Goal: Information Seeking & Learning: Check status

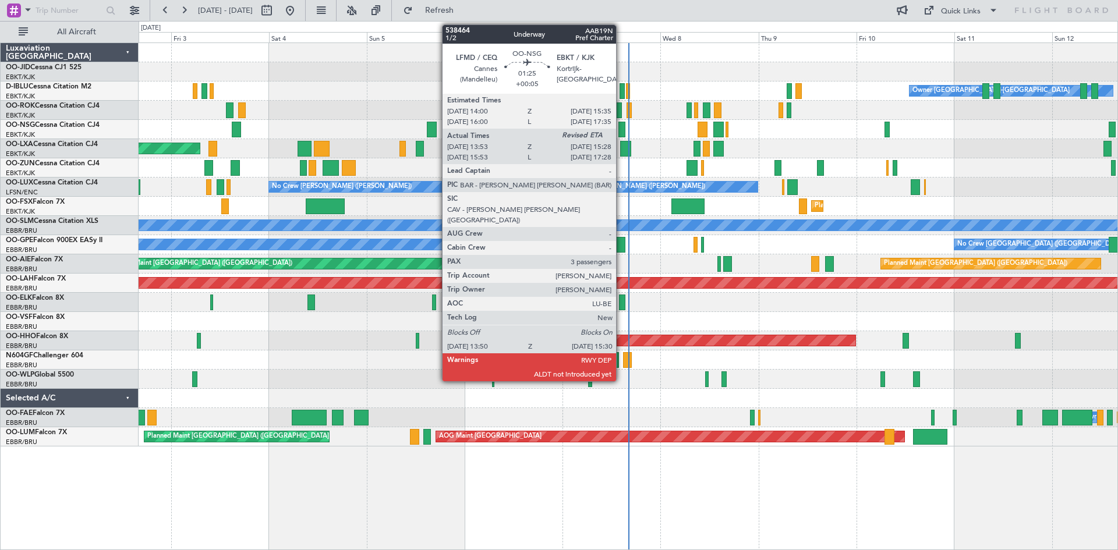
click at [621, 127] on div at bounding box center [621, 130] width 7 height 16
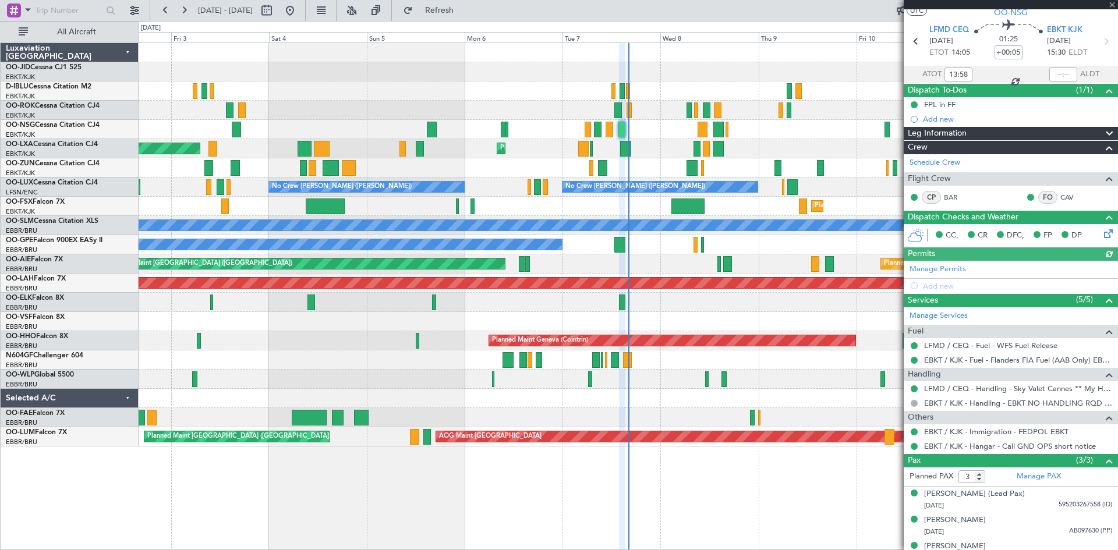
scroll to position [45, 0]
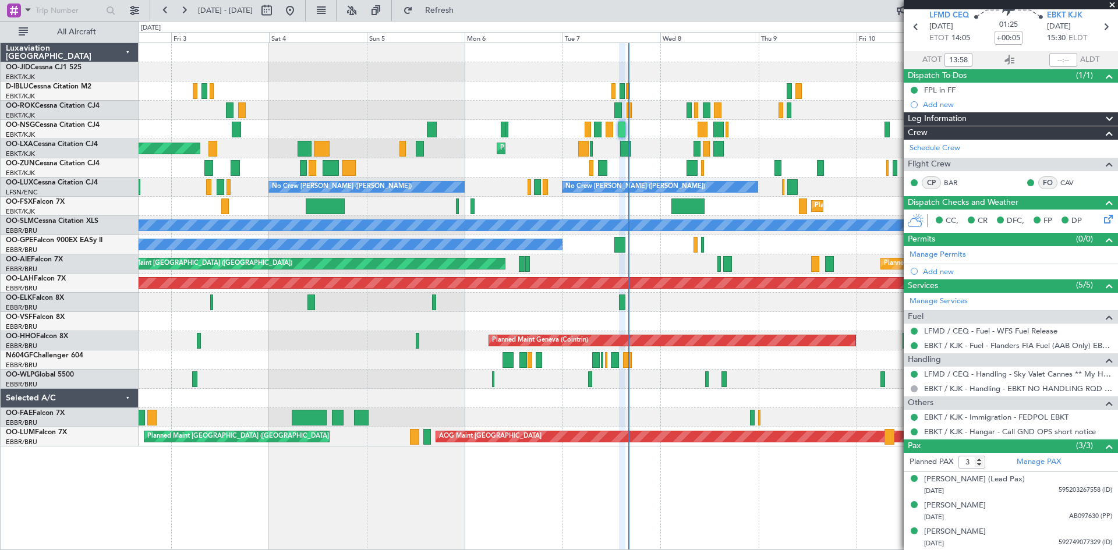
click at [1112, 5] on span at bounding box center [1113, 5] width 12 height 10
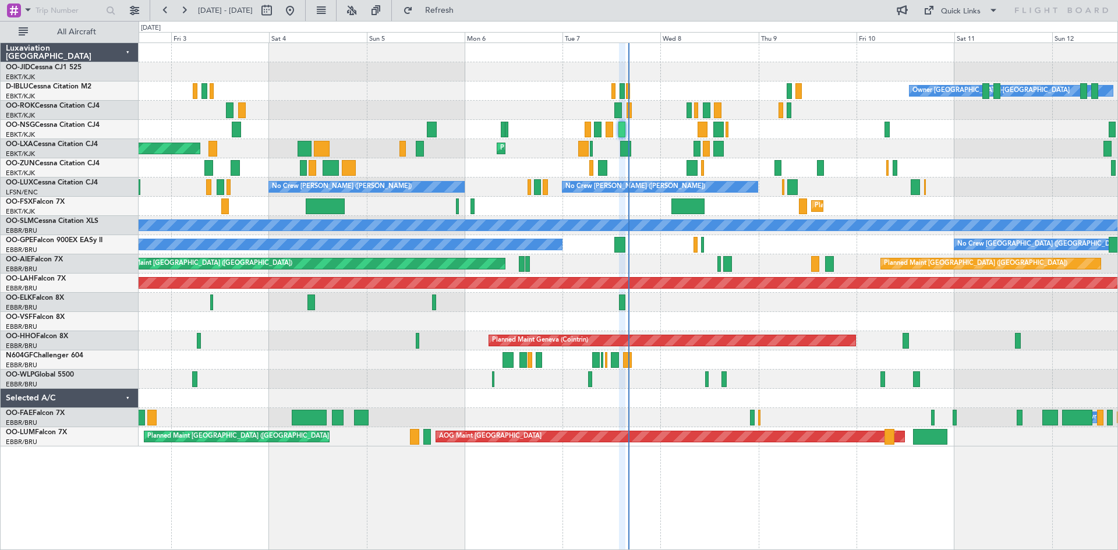
type input "0"
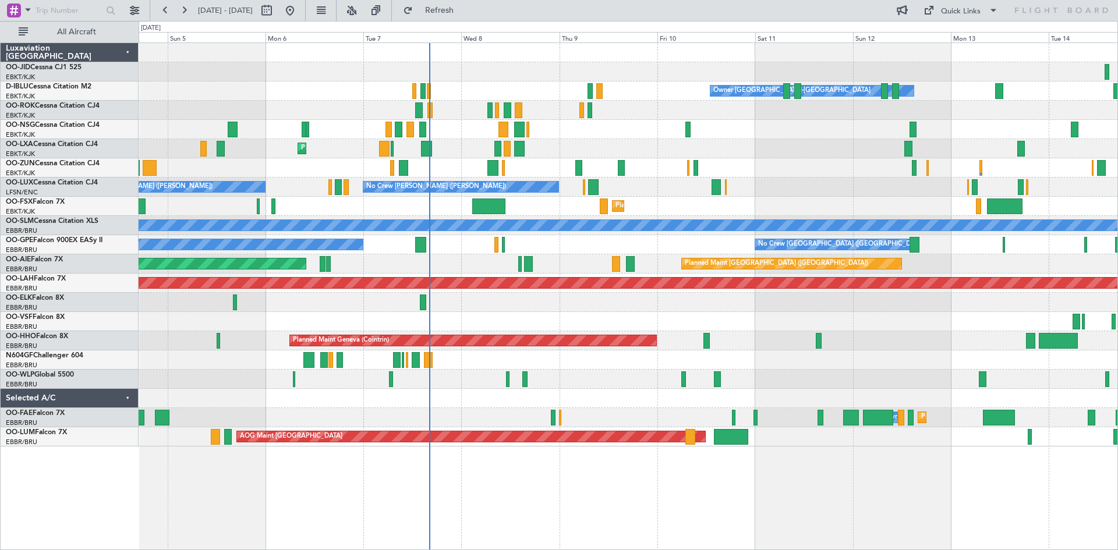
click at [548, 314] on div "Owner [GEOGRAPHIC_DATA]-[GEOGRAPHIC_DATA] No Crew Kortrijk-[GEOGRAPHIC_DATA] AO…" at bounding box center [628, 245] width 979 height 404
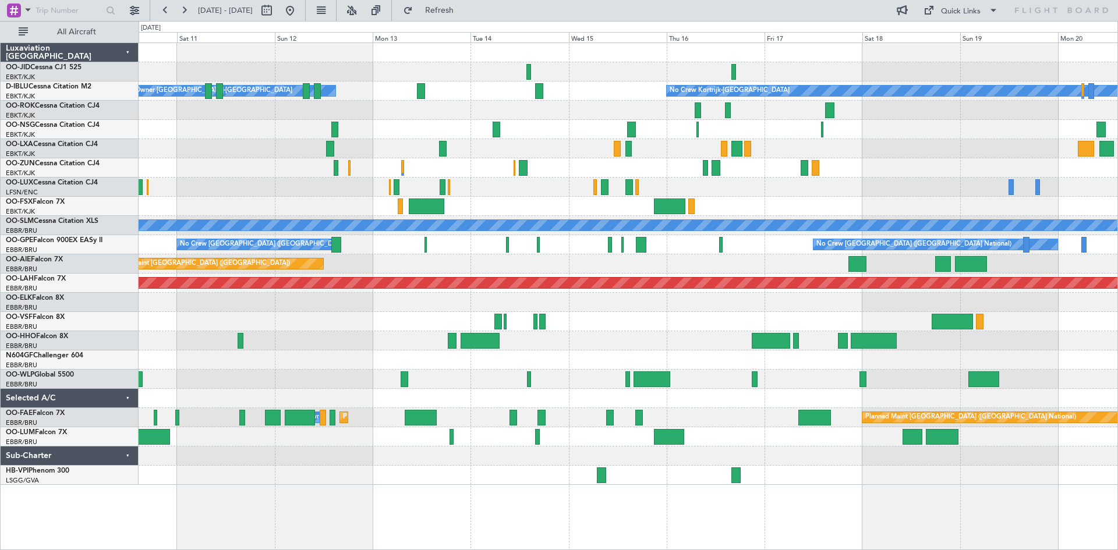
click at [331, 150] on div "Owner [GEOGRAPHIC_DATA]-[GEOGRAPHIC_DATA] No Crew Kortrijk-[GEOGRAPHIC_DATA] No…" at bounding box center [628, 264] width 979 height 442
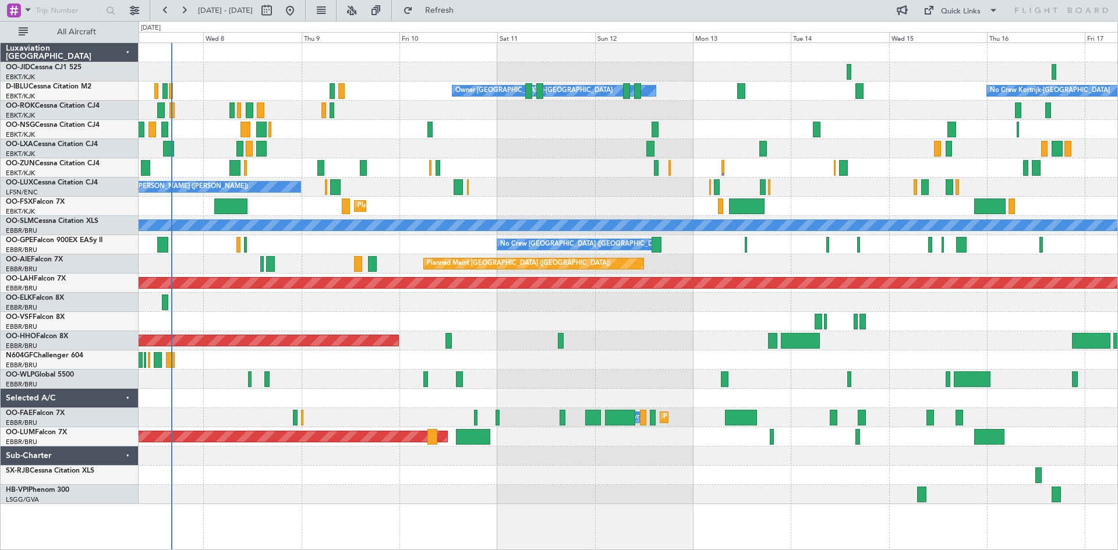
click at [865, 147] on div "Owner [GEOGRAPHIC_DATA]-[GEOGRAPHIC_DATA] No Crew Kortrijk-[GEOGRAPHIC_DATA] Pl…" at bounding box center [628, 273] width 979 height 461
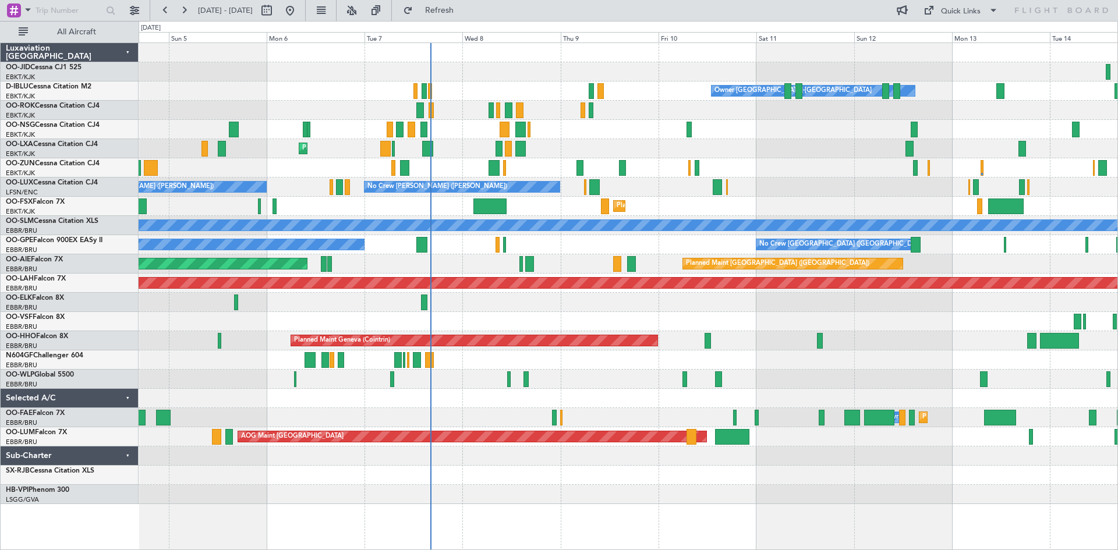
click at [768, 159] on div "Owner [GEOGRAPHIC_DATA]-[GEOGRAPHIC_DATA] No Crew Kortrijk-[GEOGRAPHIC_DATA] AO…" at bounding box center [628, 273] width 979 height 461
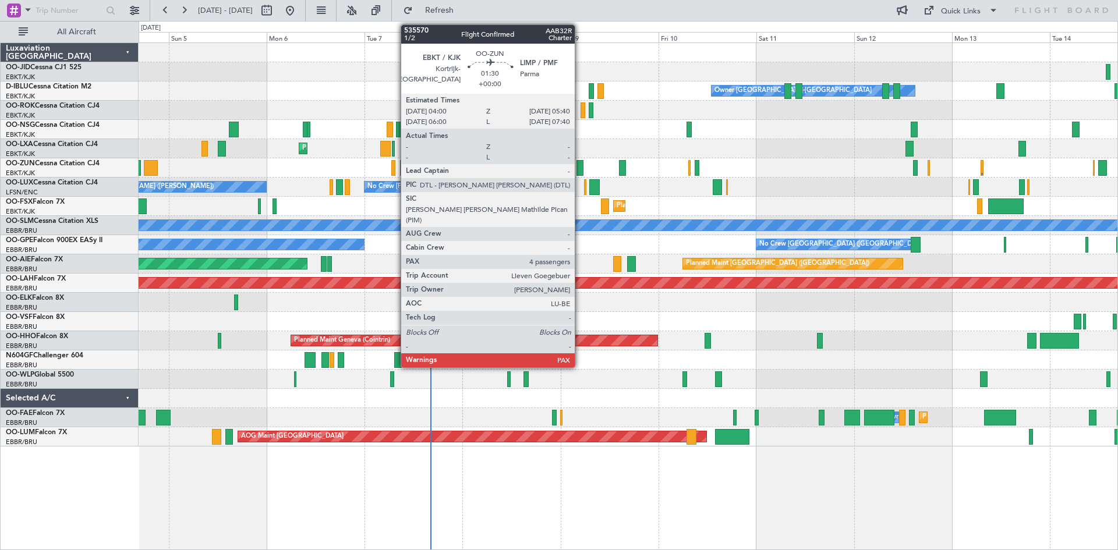
click at [580, 168] on div at bounding box center [580, 168] width 7 height 16
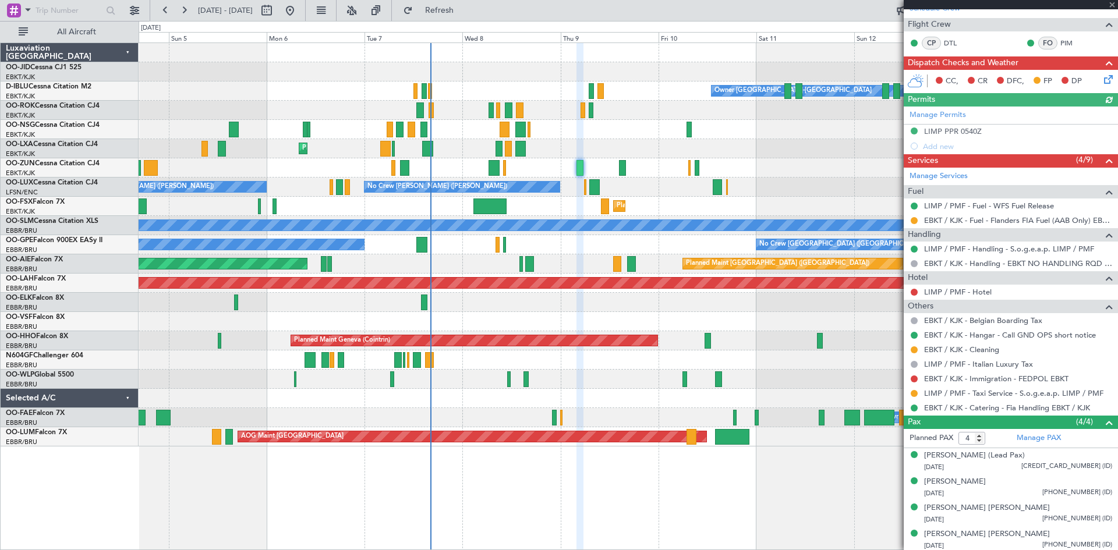
scroll to position [187, 0]
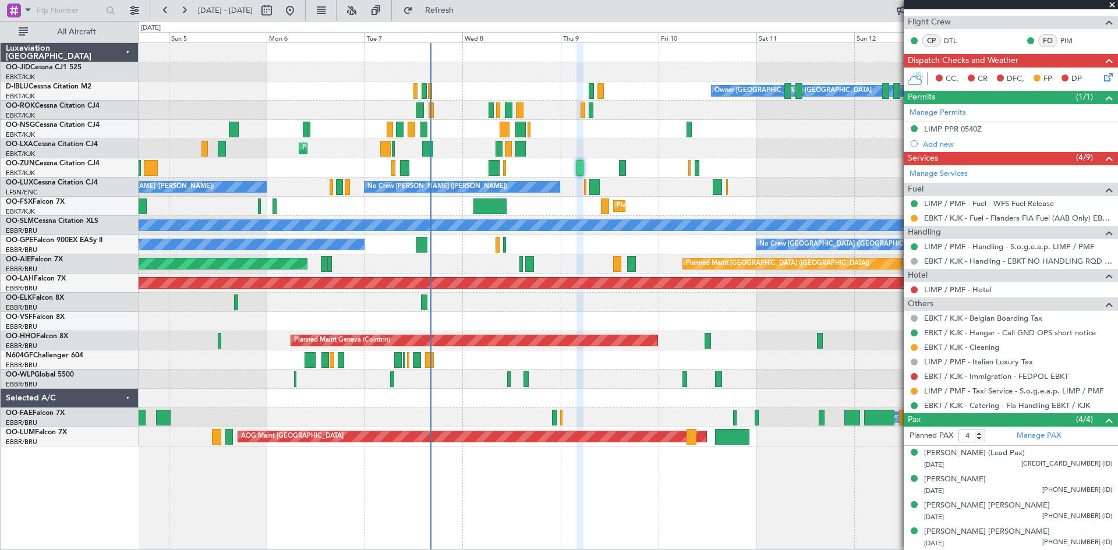
click at [1113, 2] on span at bounding box center [1113, 5] width 12 height 10
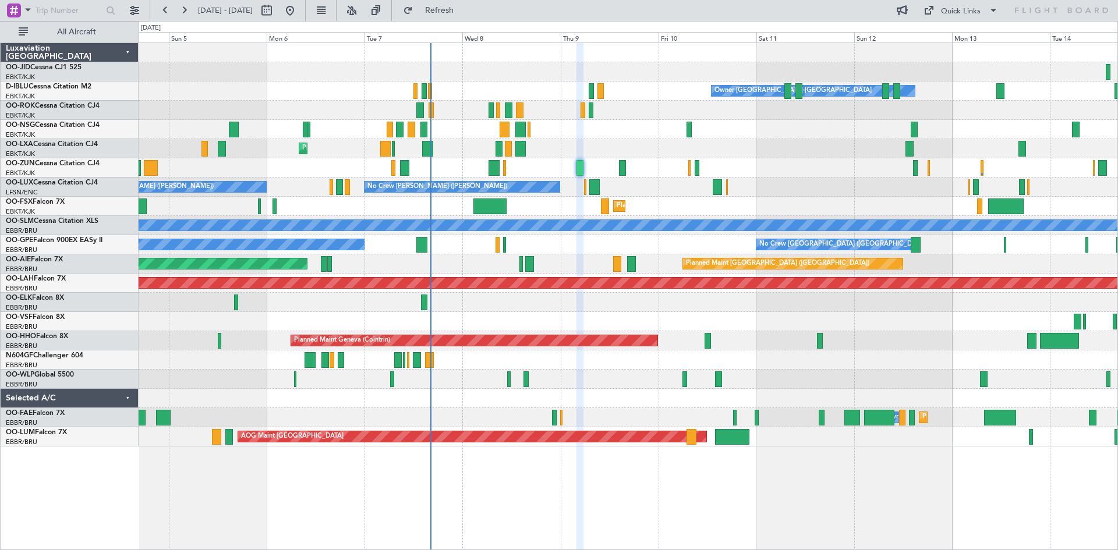
type input "0"
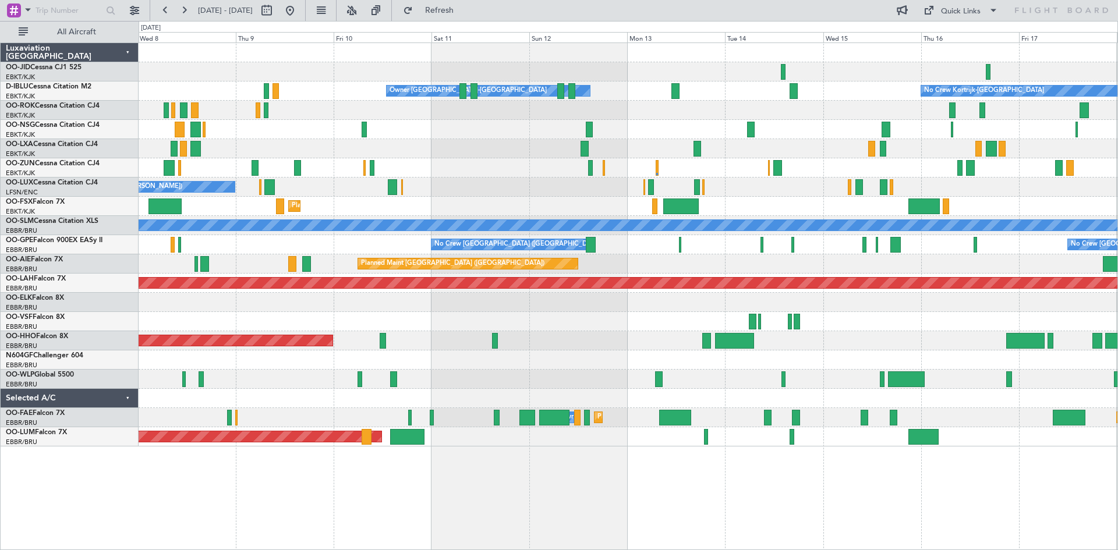
click at [494, 172] on div "Owner [GEOGRAPHIC_DATA]-[GEOGRAPHIC_DATA] No Crew Kortrijk-[GEOGRAPHIC_DATA] Pl…" at bounding box center [628, 245] width 979 height 404
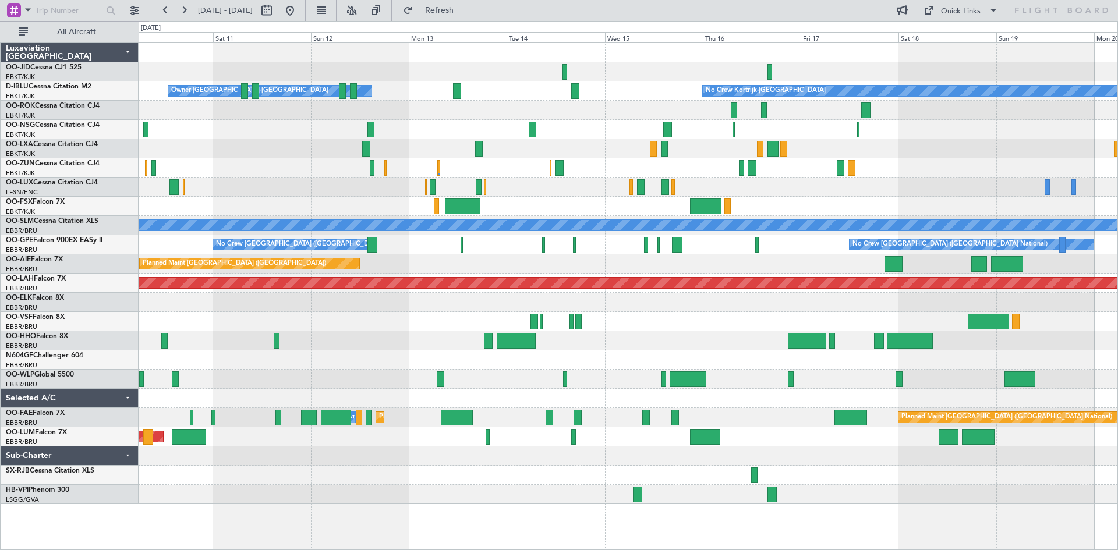
click at [600, 135] on div "Owner [GEOGRAPHIC_DATA]-[GEOGRAPHIC_DATA] No Crew Kortrijk-[GEOGRAPHIC_DATA] No…" at bounding box center [628, 273] width 979 height 461
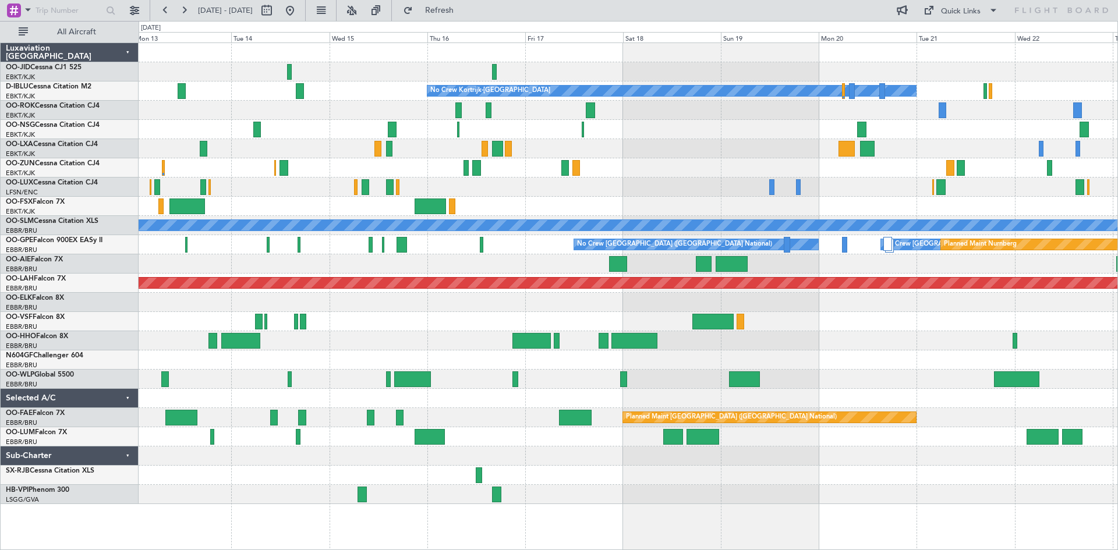
click at [498, 186] on div "No Crew No Crew Kortrijk-[GEOGRAPHIC_DATA] No Crew Owner [GEOGRAPHIC_DATA]-[GEO…" at bounding box center [628, 273] width 979 height 461
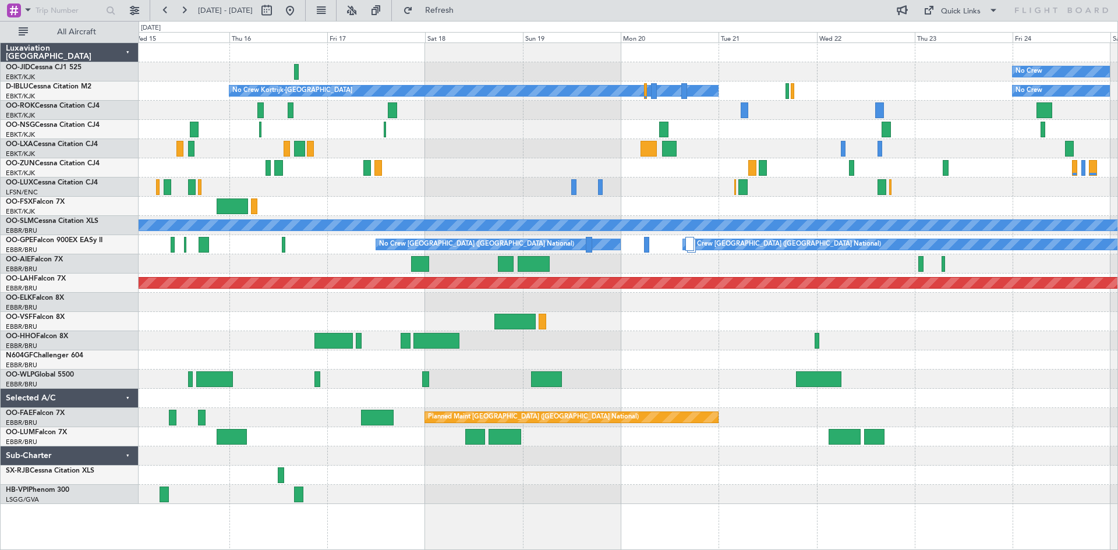
click at [960, 157] on div "No Crew No Crew Kortrijk-[GEOGRAPHIC_DATA] No Crew Owner [GEOGRAPHIC_DATA]-[GEO…" at bounding box center [628, 273] width 979 height 461
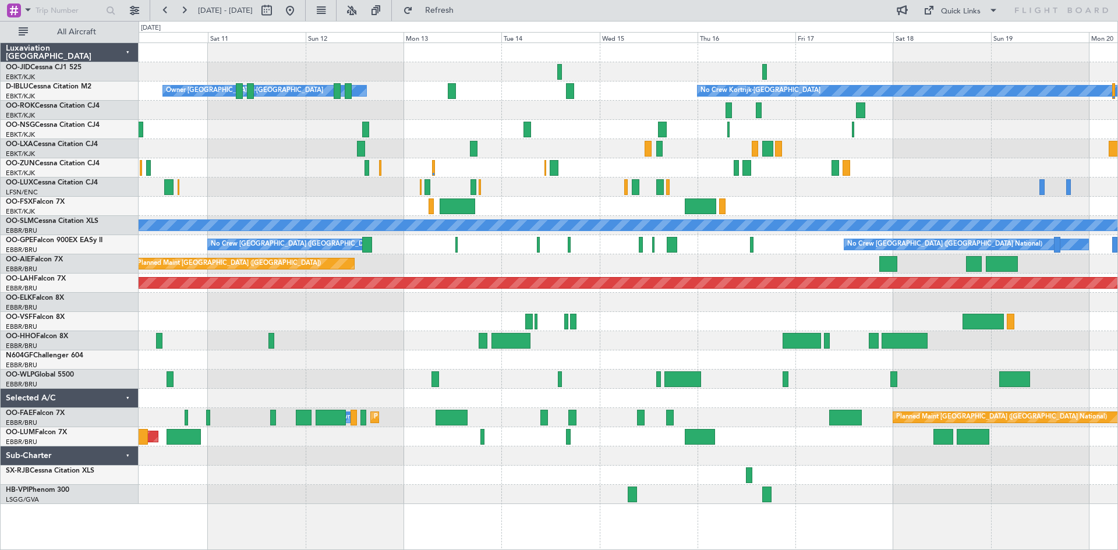
click at [862, 161] on div "No Crew Kortrijk-[GEOGRAPHIC_DATA] Owner [GEOGRAPHIC_DATA]-[GEOGRAPHIC_DATA] No…" at bounding box center [628, 273] width 979 height 461
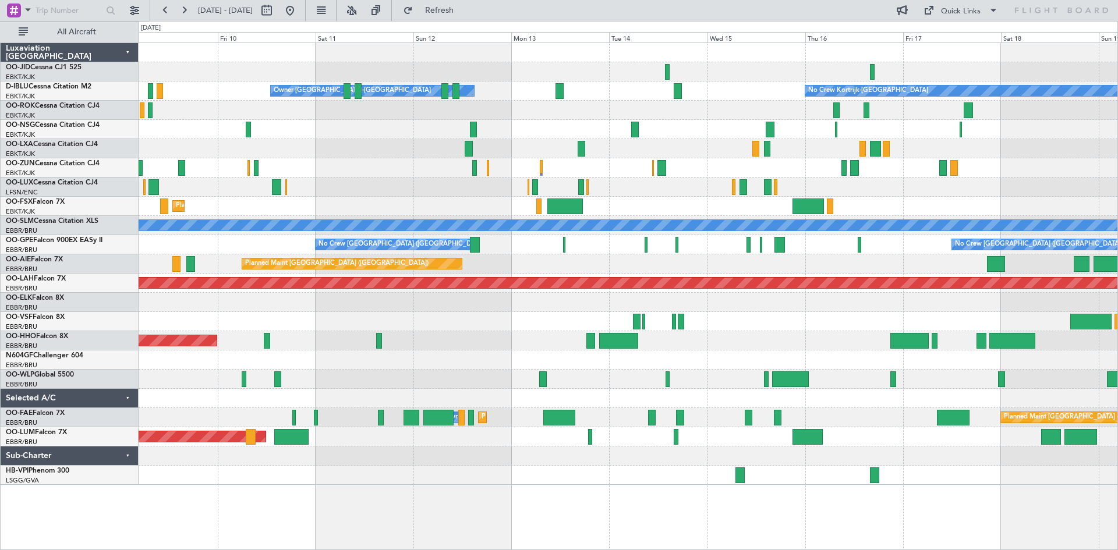
click at [352, 157] on div "No Crew Kortrijk-[GEOGRAPHIC_DATA] Owner [GEOGRAPHIC_DATA]-[GEOGRAPHIC_DATA] No…" at bounding box center [628, 264] width 979 height 442
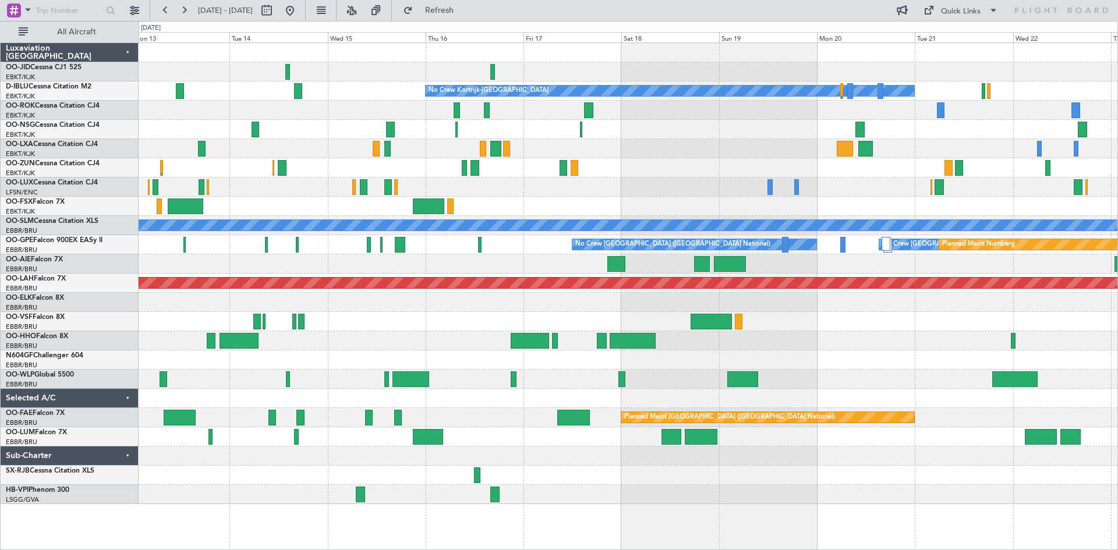
click at [365, 162] on div "No Crew No Crew Kortrijk-[GEOGRAPHIC_DATA] No Crew Owner [GEOGRAPHIC_DATA]-[GEO…" at bounding box center [628, 273] width 979 height 461
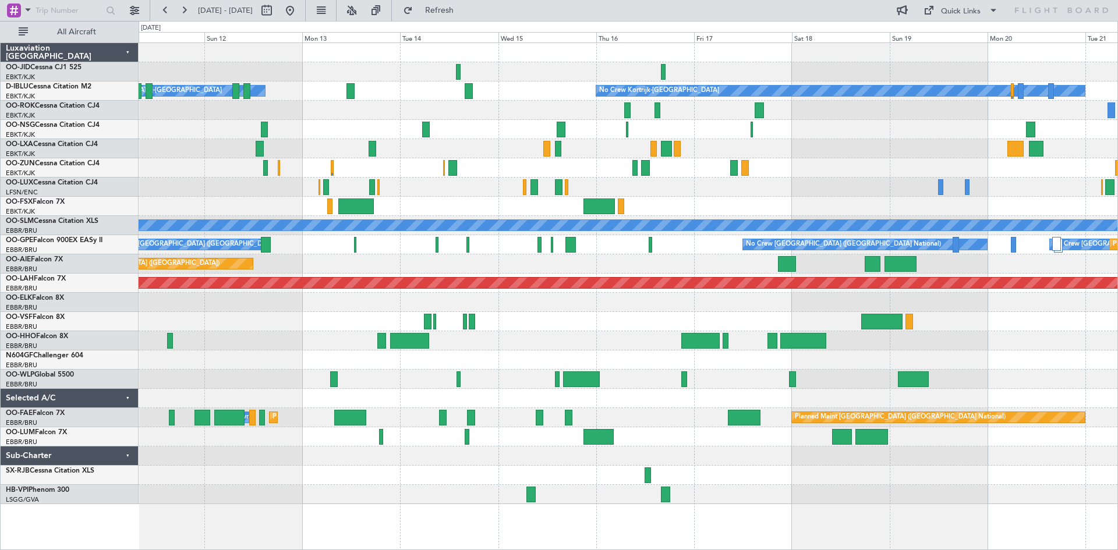
click at [806, 168] on div at bounding box center [628, 167] width 979 height 19
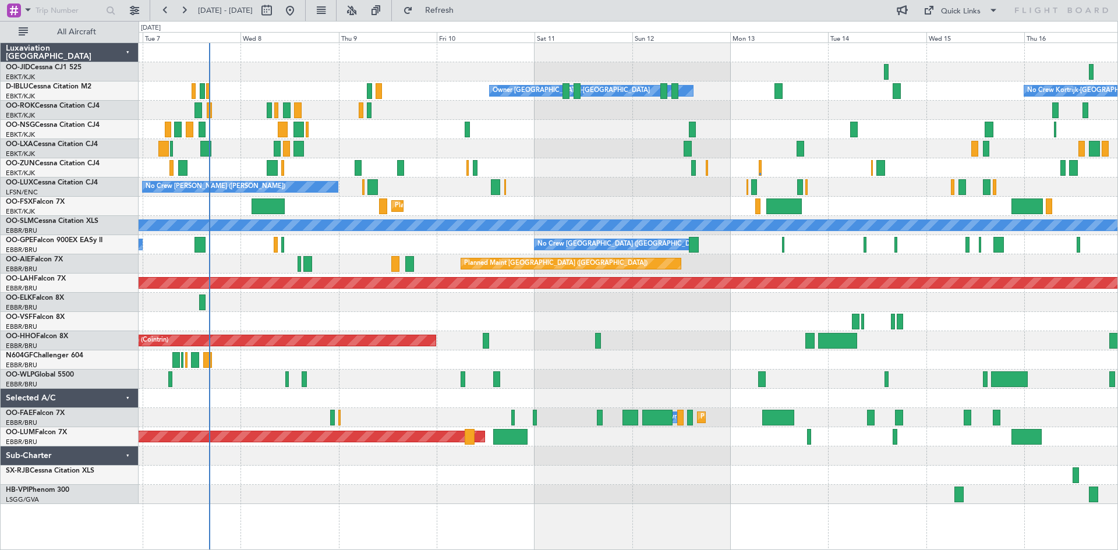
click at [893, 169] on div at bounding box center [628, 167] width 979 height 19
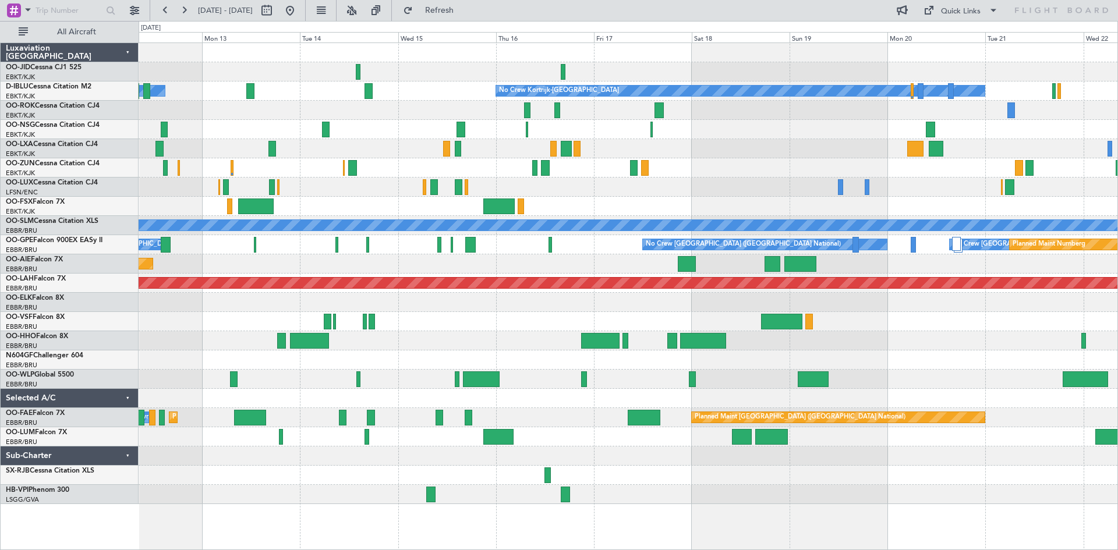
click at [247, 169] on div "No Crew No Crew Kortrijk-[GEOGRAPHIC_DATA] Owner [GEOGRAPHIC_DATA]-[GEOGRAPHIC_…" at bounding box center [628, 273] width 979 height 461
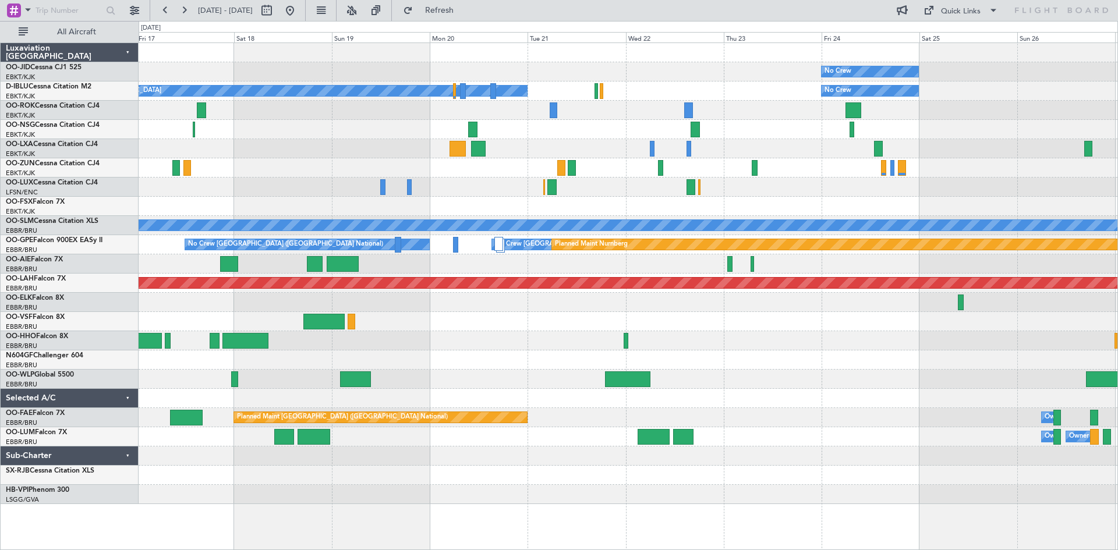
click at [330, 200] on div at bounding box center [628, 206] width 979 height 19
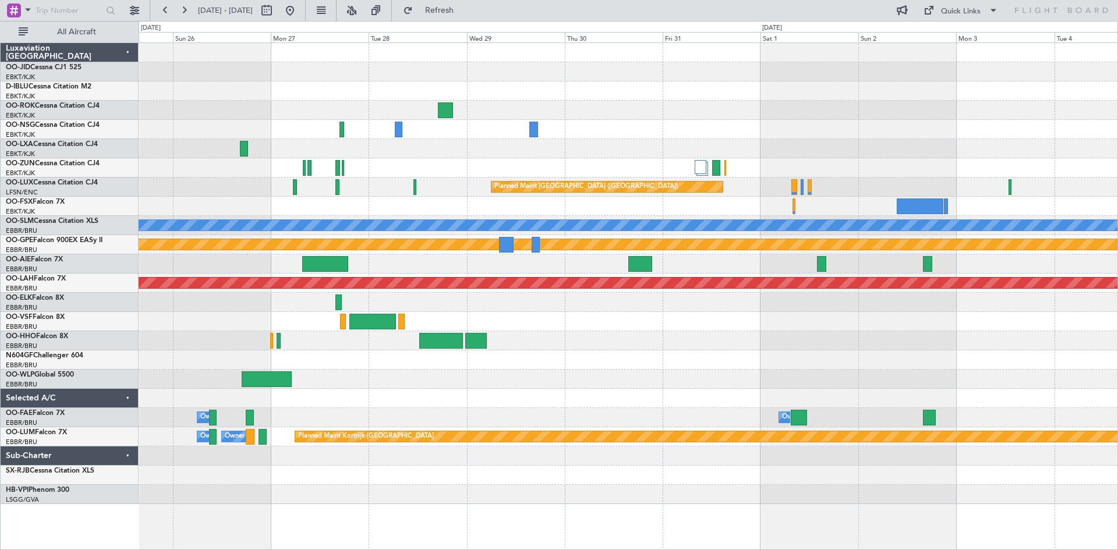
click at [317, 172] on div "No Crew No Crew Planned Maint [GEOGRAPHIC_DATA] ([GEOGRAPHIC_DATA]) A/C Unavail…" at bounding box center [628, 273] width 979 height 461
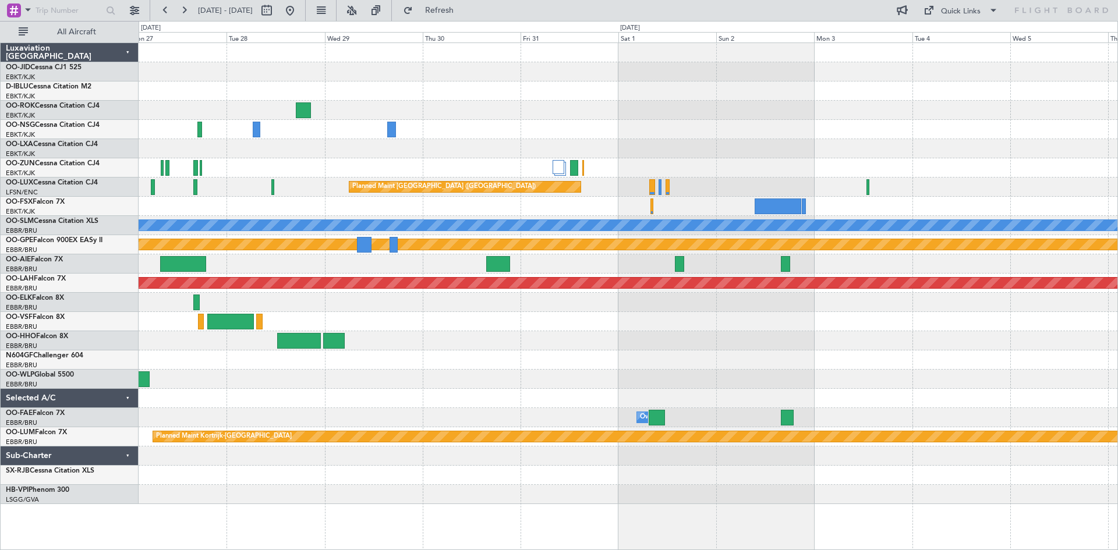
click at [361, 151] on div "No Crew No Crew Planned Maint [GEOGRAPHIC_DATA] ([GEOGRAPHIC_DATA]) A/C Unavail…" at bounding box center [628, 273] width 979 height 461
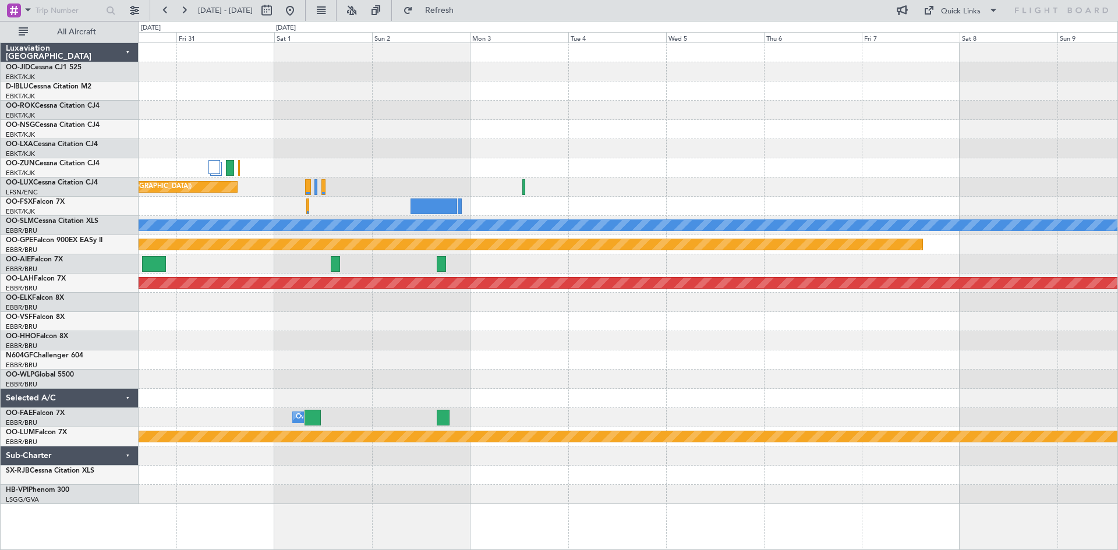
click at [331, 141] on div at bounding box center [628, 148] width 979 height 19
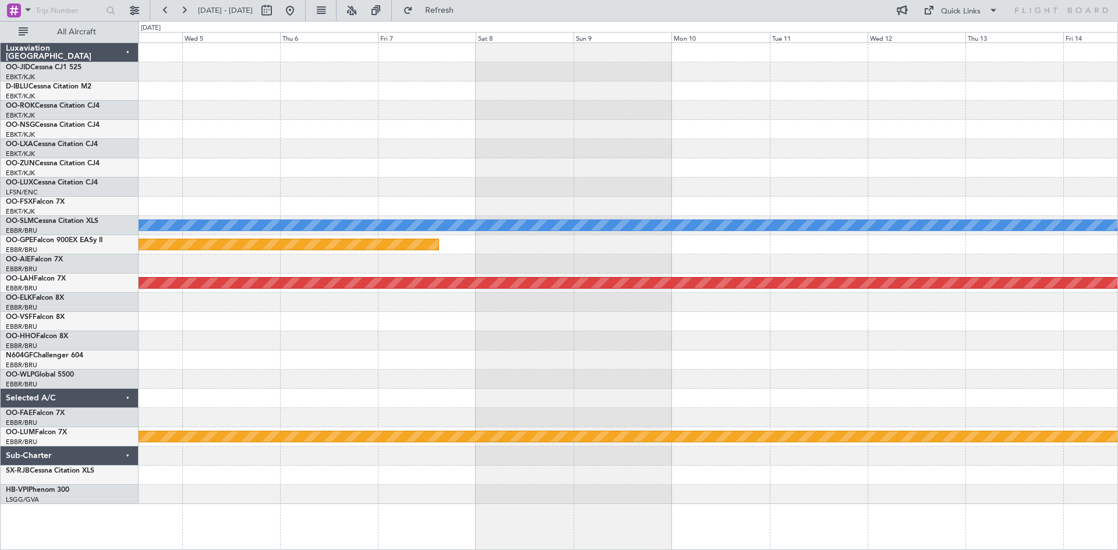
click at [312, 135] on div "A/C Unavailable [GEOGRAPHIC_DATA] Planned Maint Nurnberg Planned [GEOGRAPHIC_DA…" at bounding box center [628, 273] width 979 height 461
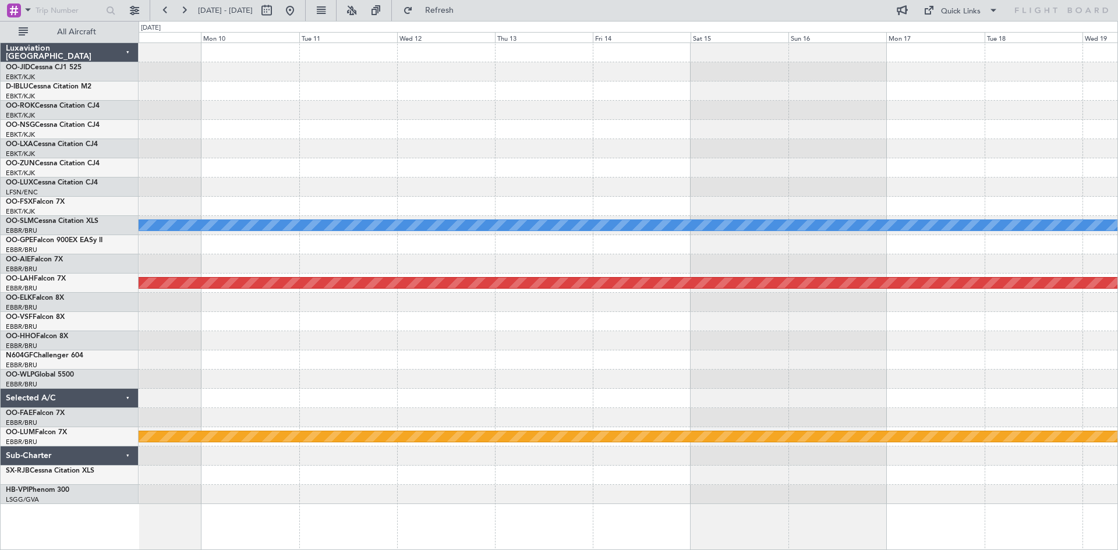
click at [250, 132] on div "A/C Unavailable [GEOGRAPHIC_DATA] Planned Maint Nurnberg Planned [GEOGRAPHIC_DA…" at bounding box center [628, 273] width 979 height 461
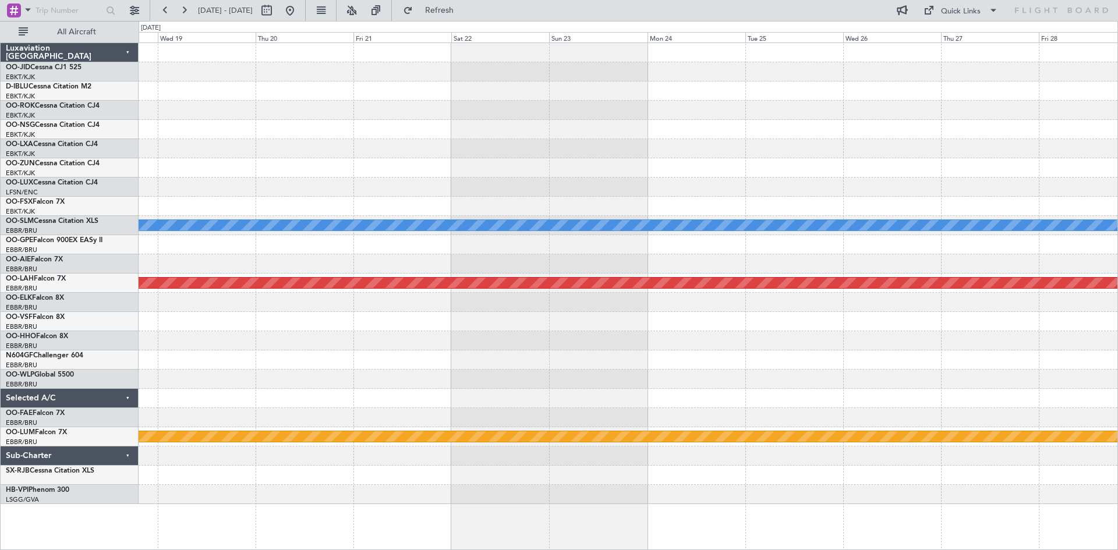
click at [271, 135] on div "A/C Unavailable [GEOGRAPHIC_DATA] Planned [GEOGRAPHIC_DATA][PERSON_NAME]-[GEOGR…" at bounding box center [628, 273] width 979 height 461
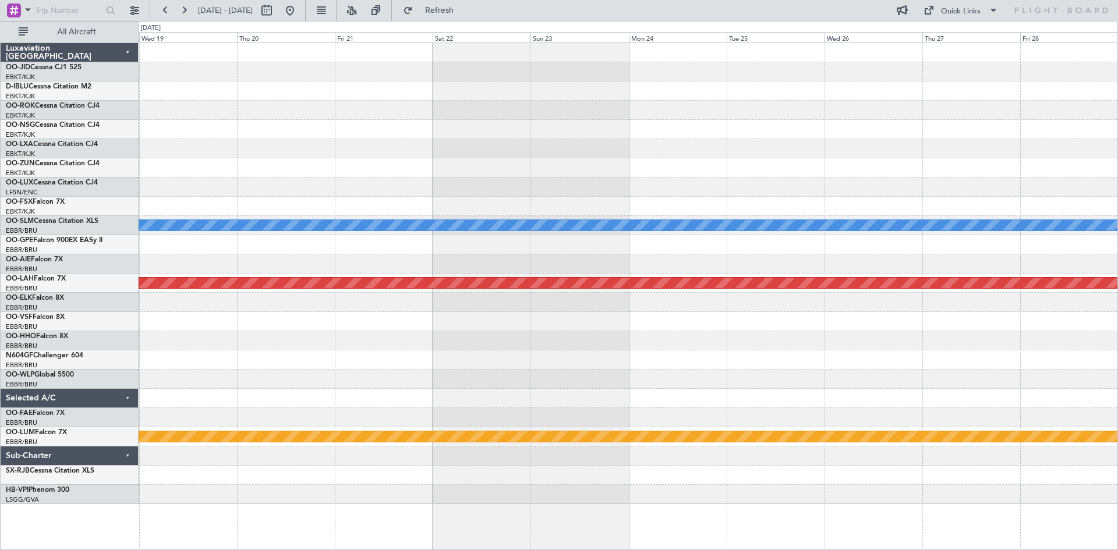
click at [248, 133] on div "A/C Unavailable [GEOGRAPHIC_DATA] Planned [GEOGRAPHIC_DATA][PERSON_NAME]-[GEOGR…" at bounding box center [628, 273] width 979 height 461
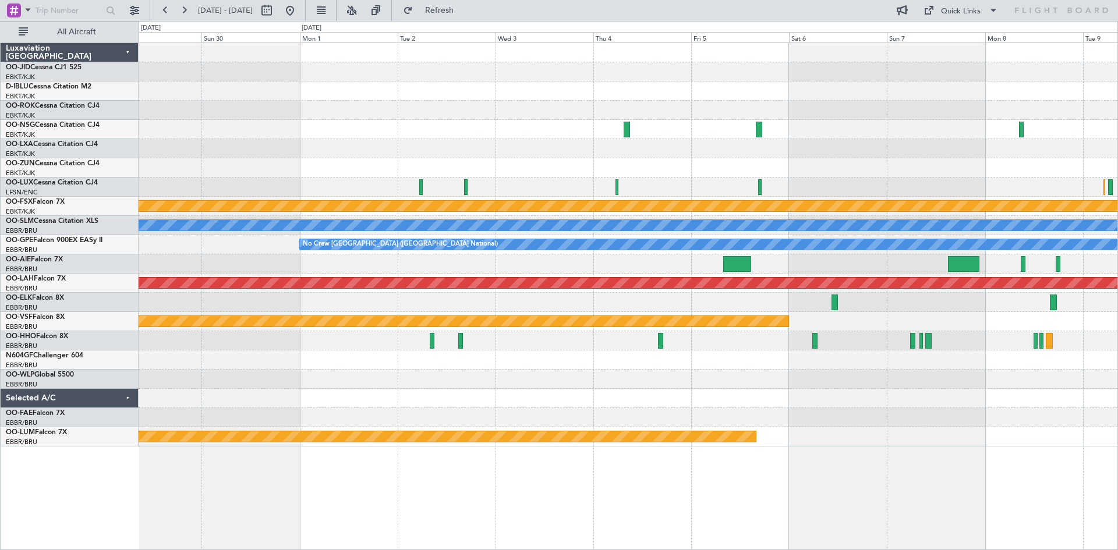
click at [174, 137] on div "Owner [GEOGRAPHIC_DATA]-[GEOGRAPHIC_DATA] Planned Maint [GEOGRAPHIC_DATA]-[GEOG…" at bounding box center [628, 245] width 979 height 404
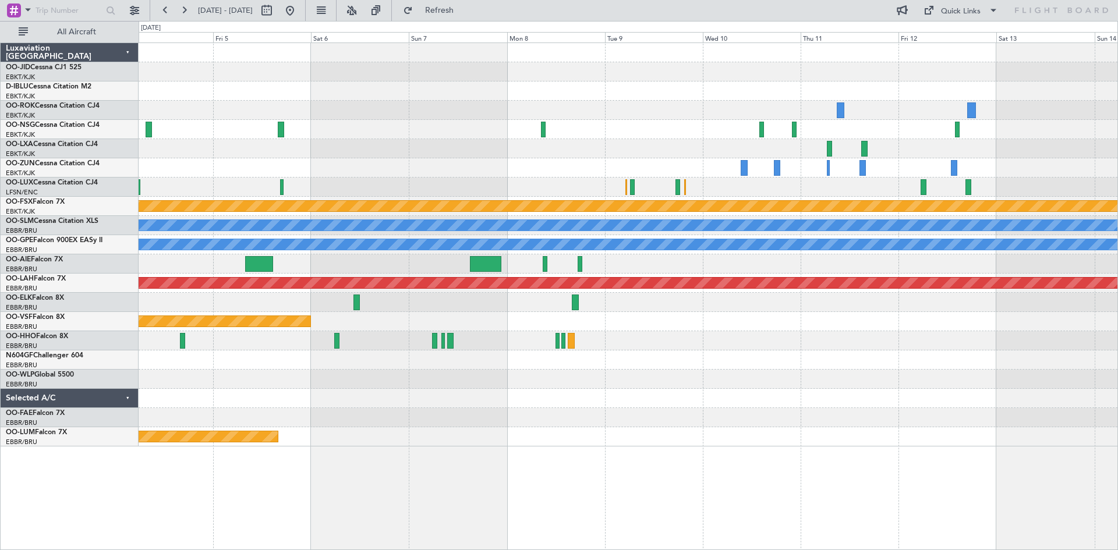
click at [197, 133] on div at bounding box center [628, 129] width 979 height 19
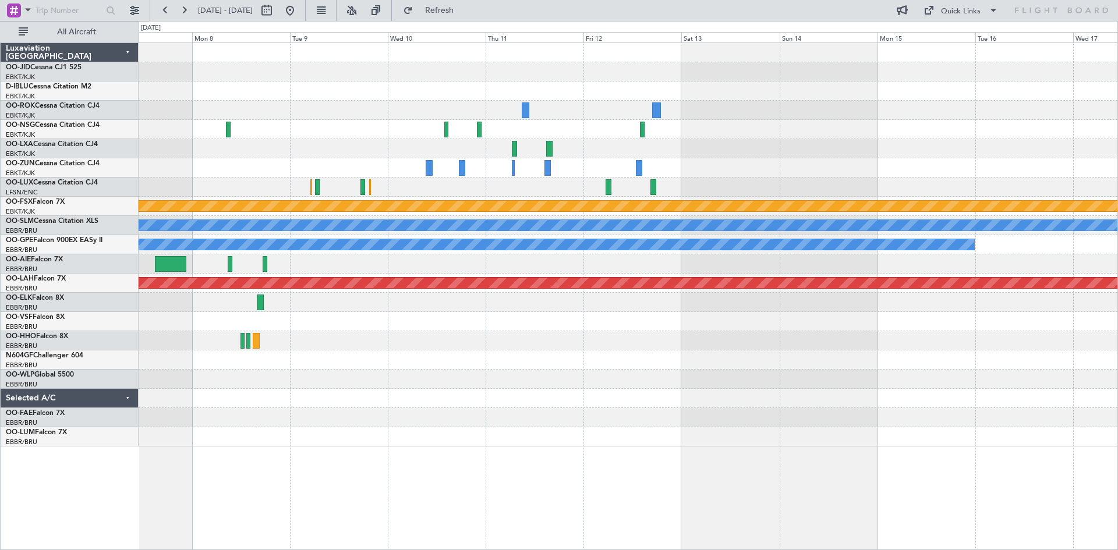
click at [170, 116] on div "Planned Maint Kortrijk-[GEOGRAPHIC_DATA] A/C Unavailable [GEOGRAPHIC_DATA] No C…" at bounding box center [628, 245] width 979 height 404
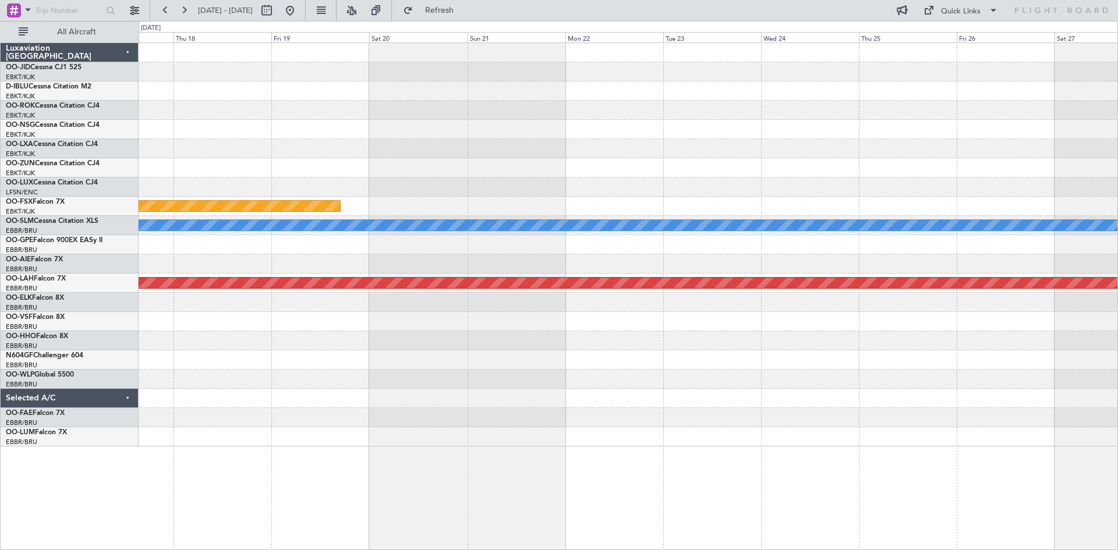
click at [135, 121] on div "Planned Maint Kortrijk-[GEOGRAPHIC_DATA] A/C Unavailable [GEOGRAPHIC_DATA] No C…" at bounding box center [559, 285] width 1118 height 529
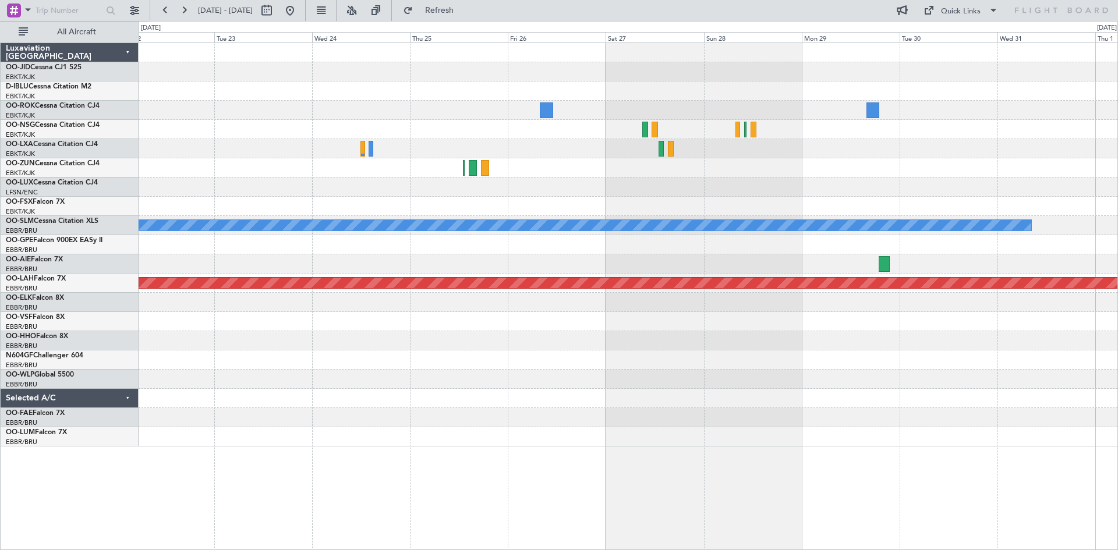
click at [90, 148] on div "Planned Maint [GEOGRAPHIC_DATA] A/C Unavailable [GEOGRAPHIC_DATA] Planned [GEOG…" at bounding box center [559, 285] width 1118 height 529
click at [555, 186] on div at bounding box center [628, 187] width 979 height 19
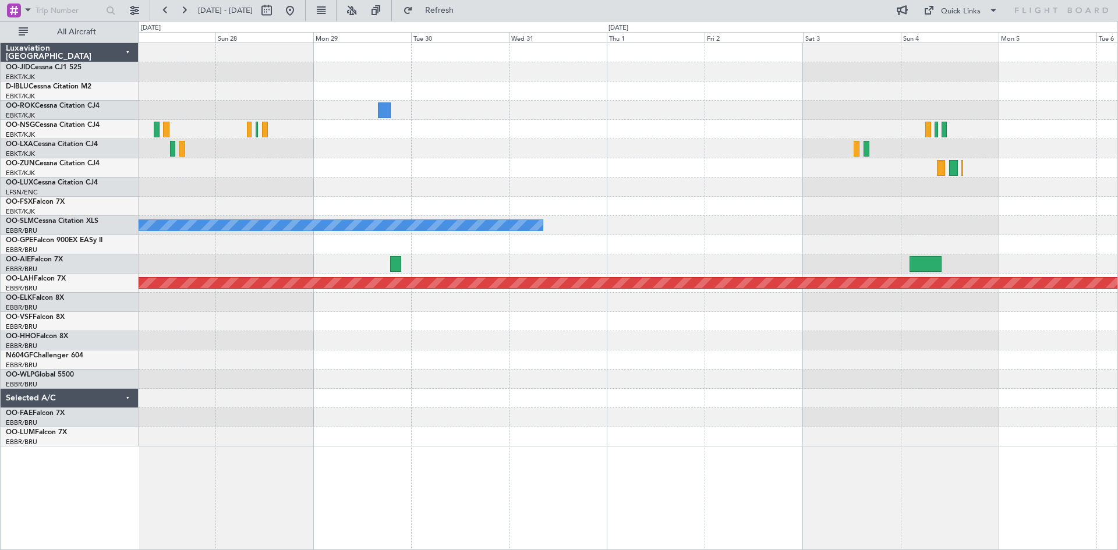
click at [256, 190] on div "A/C Unavailable [GEOGRAPHIC_DATA] Planned [GEOGRAPHIC_DATA][PERSON_NAME]-[GEOGR…" at bounding box center [628, 245] width 979 height 404
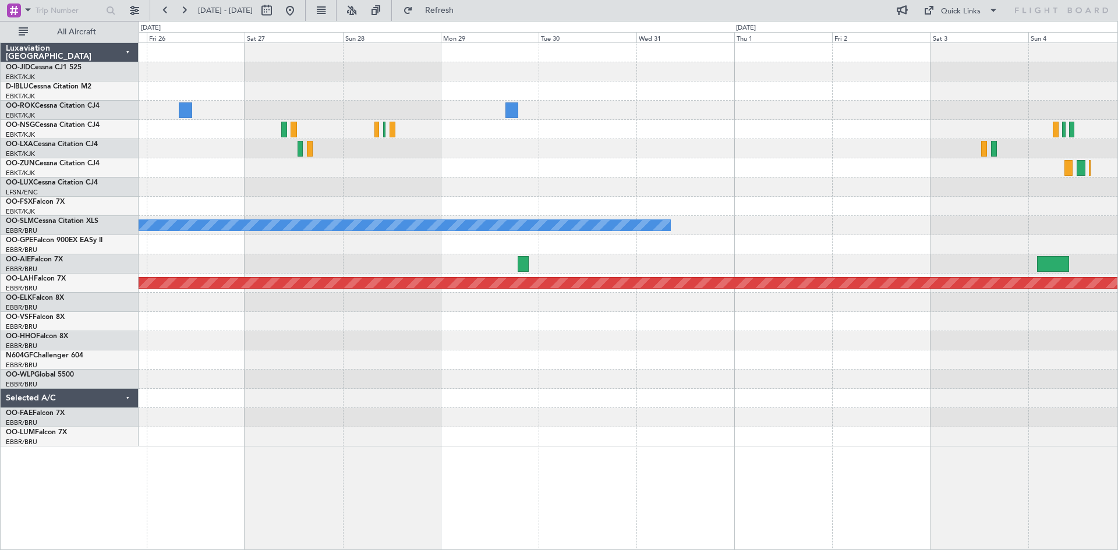
click at [943, 157] on div "A/C Unavailable [GEOGRAPHIC_DATA] Planned [GEOGRAPHIC_DATA][PERSON_NAME]-[GEOGR…" at bounding box center [628, 245] width 979 height 404
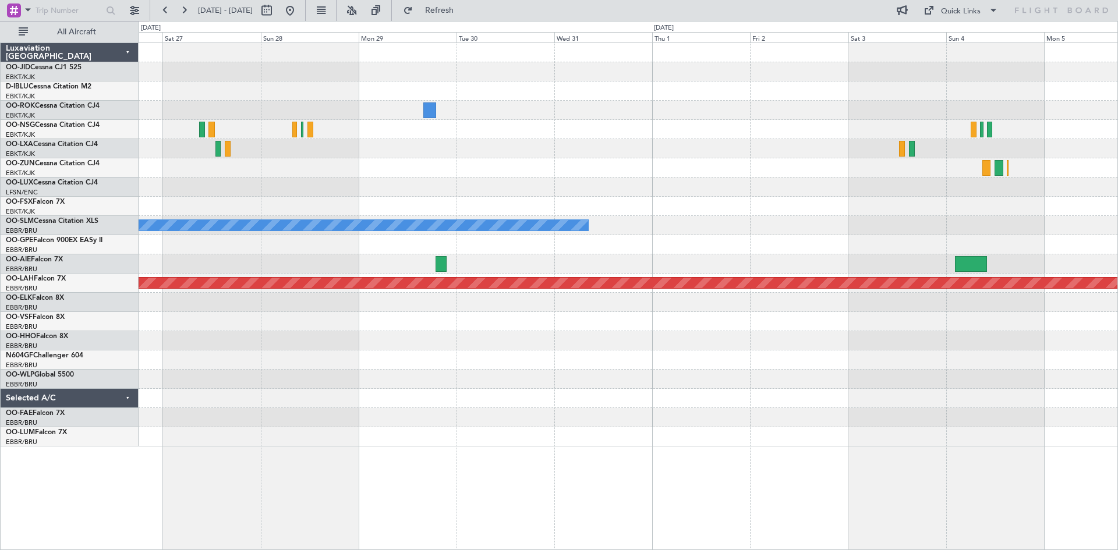
click at [425, 189] on div at bounding box center [628, 187] width 979 height 19
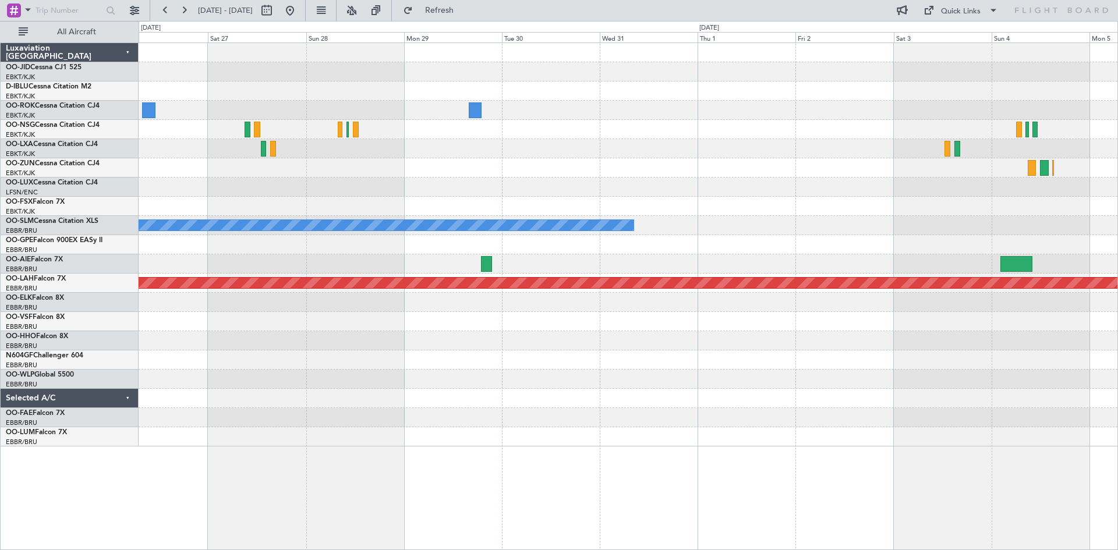
click at [296, 148] on div "A/C Unavailable [GEOGRAPHIC_DATA] Planned [GEOGRAPHIC_DATA][PERSON_NAME]-[GEOGR…" at bounding box center [628, 245] width 979 height 404
